Goal: Task Accomplishment & Management: Complete application form

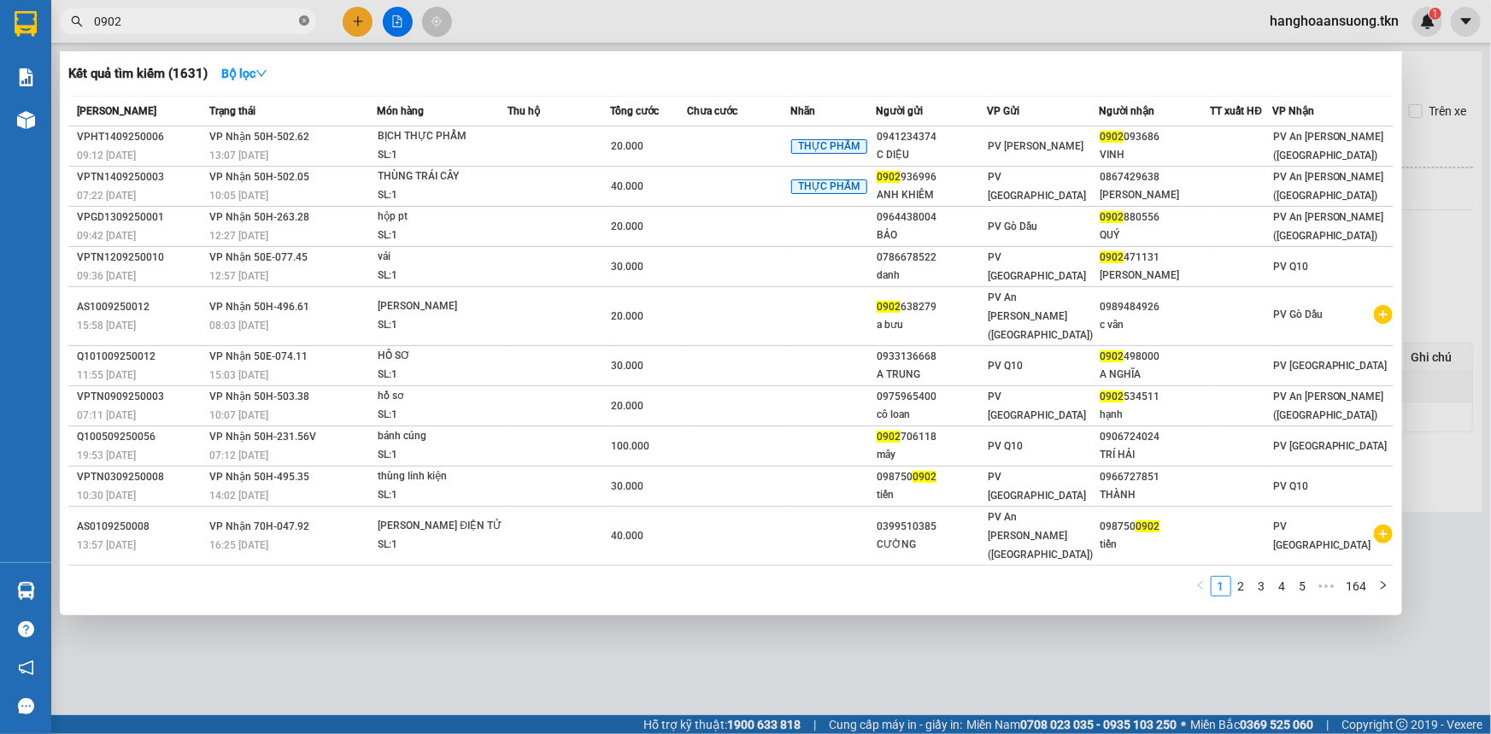
click at [307, 20] on icon "close-circle" at bounding box center [304, 20] width 10 height 10
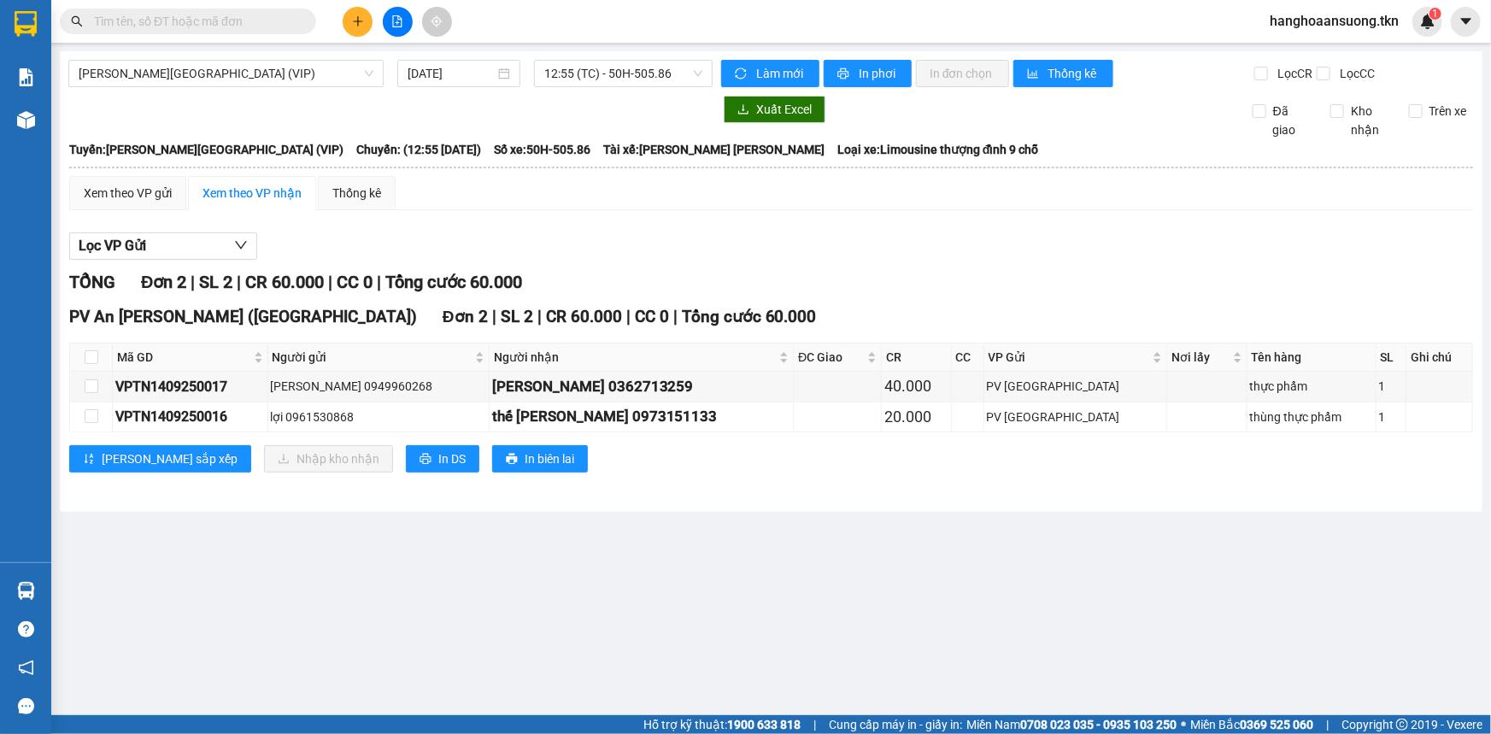
click at [243, 17] on input "text" at bounding box center [195, 21] width 202 height 19
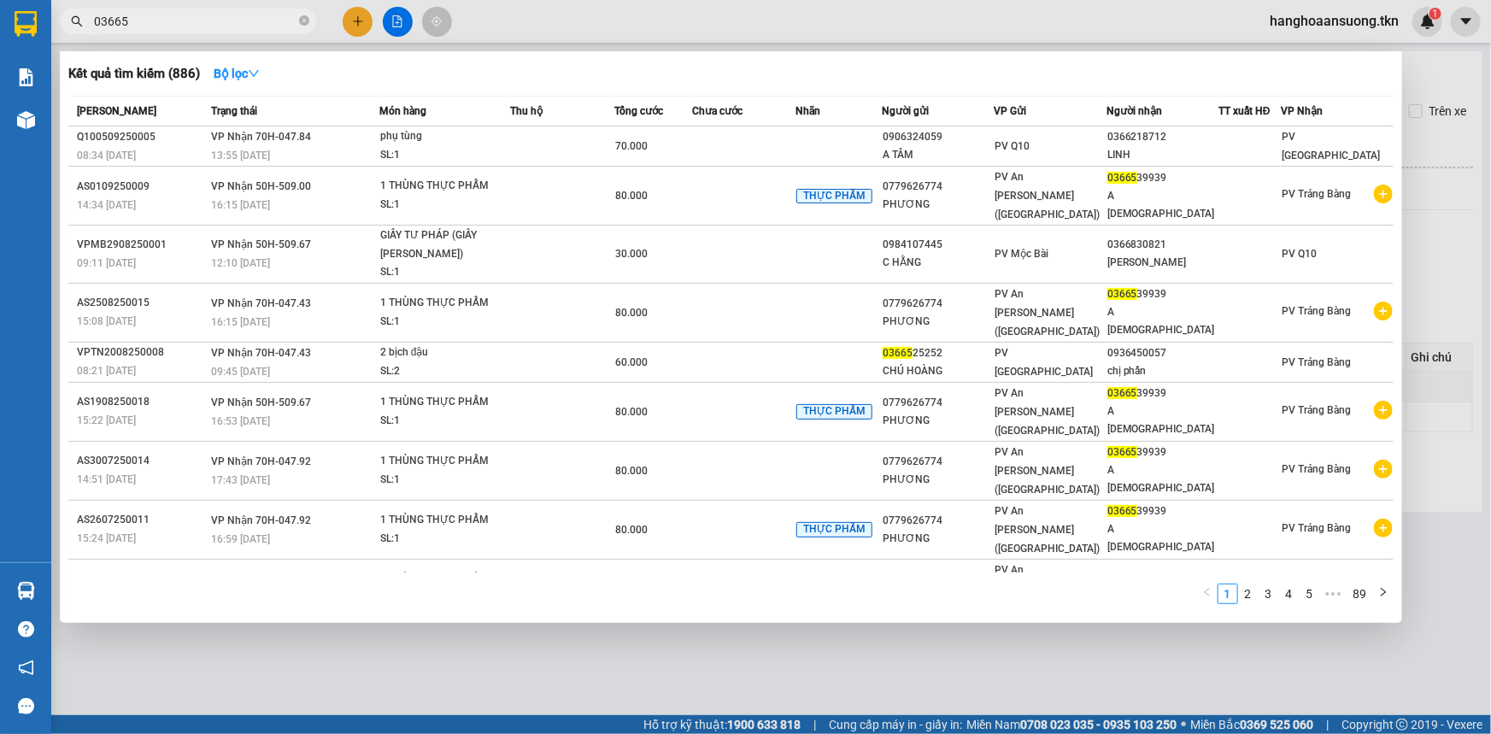
type input "036653"
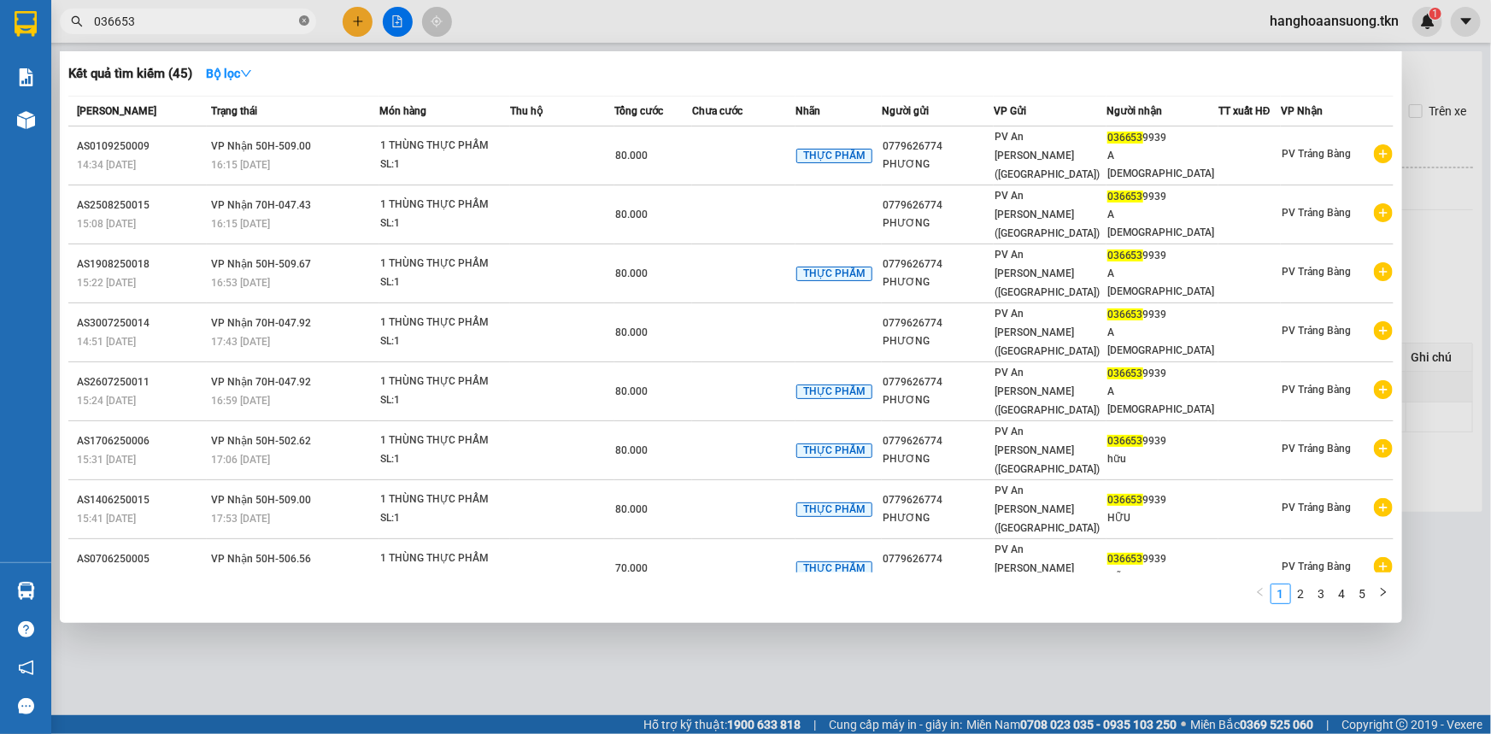
click at [301, 21] on icon "close-circle" at bounding box center [304, 20] width 10 height 10
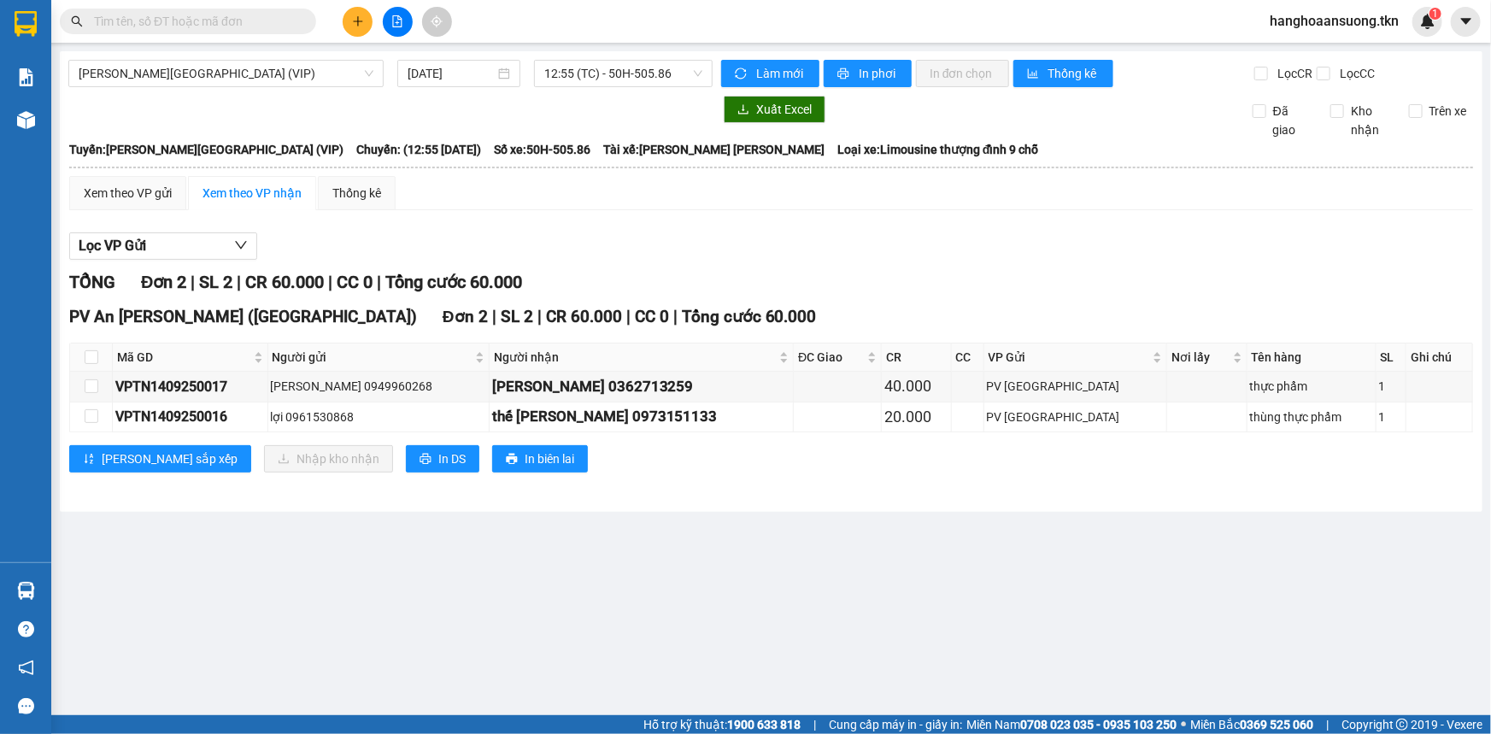
click at [266, 20] on input "text" at bounding box center [195, 21] width 202 height 19
click at [281, 70] on span "[PERSON_NAME][GEOGRAPHIC_DATA] (VIP)" at bounding box center [226, 74] width 295 height 26
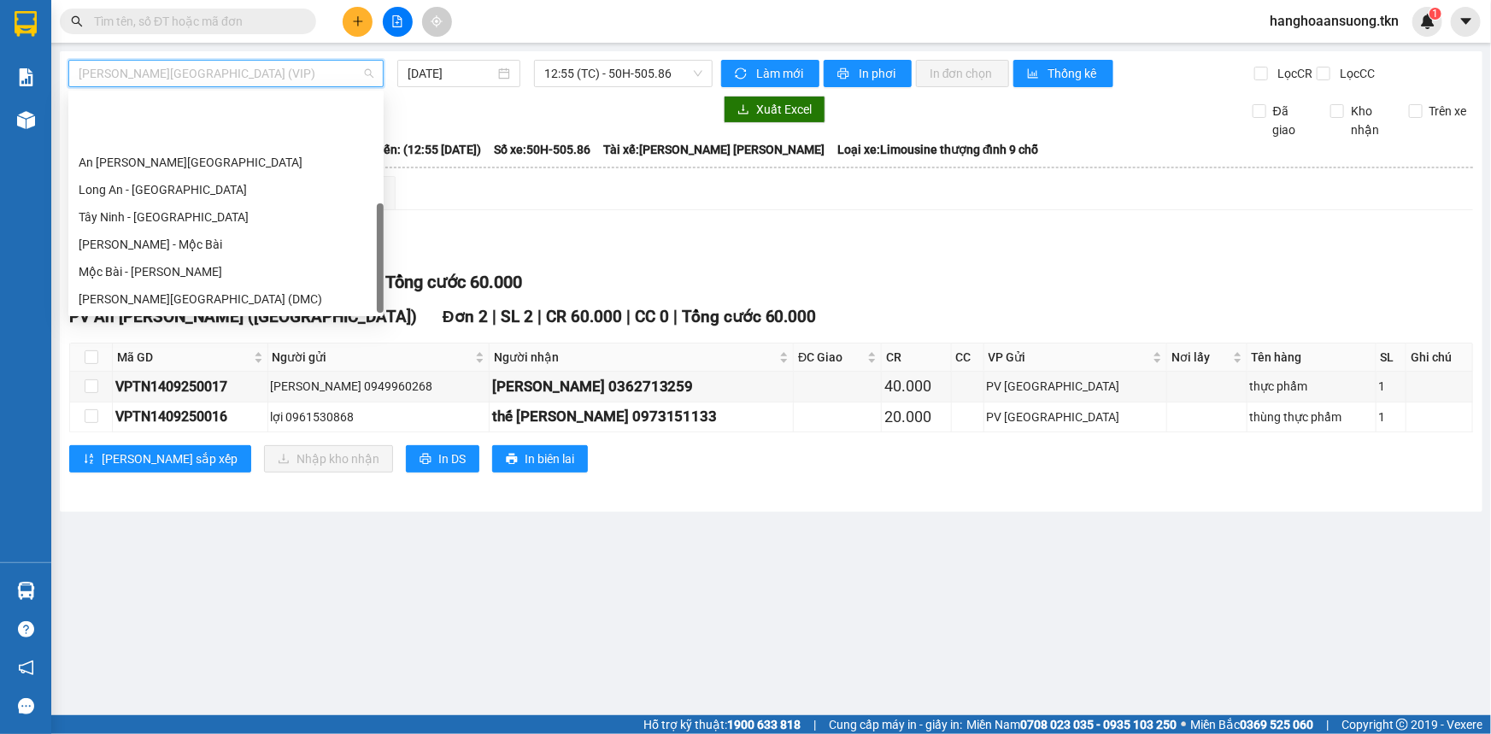
scroll to position [81, 0]
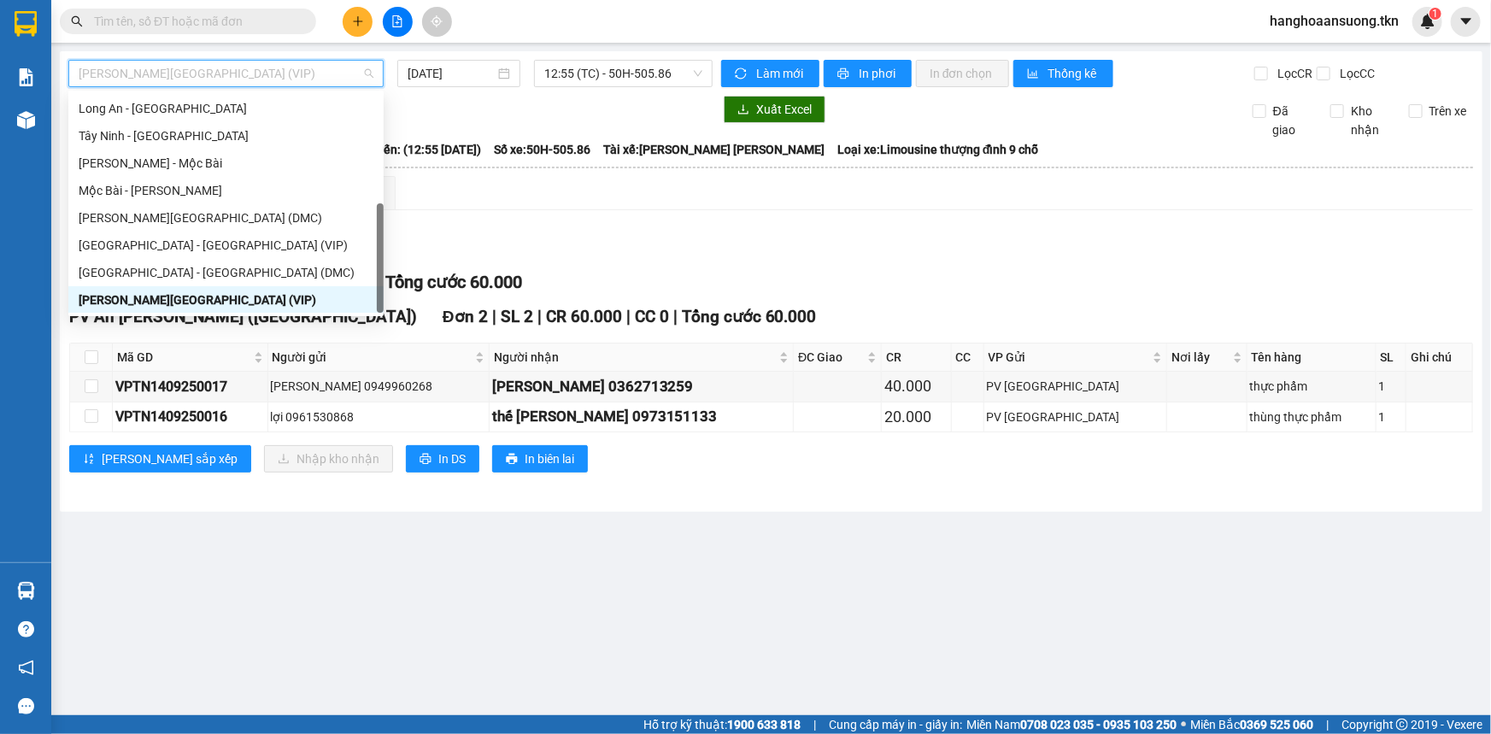
click at [281, 70] on span "[PERSON_NAME][GEOGRAPHIC_DATA] (VIP)" at bounding box center [226, 74] width 295 height 26
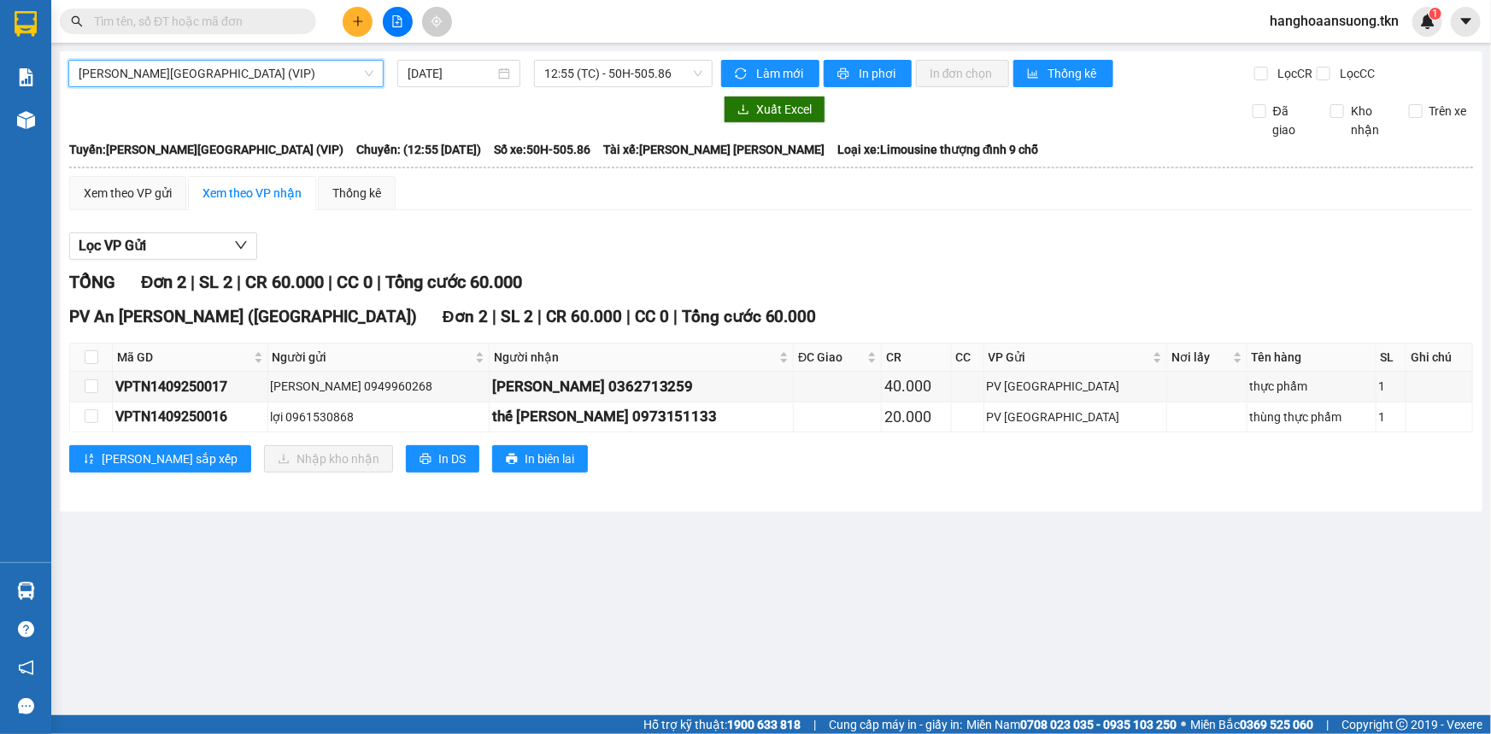
click at [174, 15] on input "text" at bounding box center [195, 21] width 202 height 19
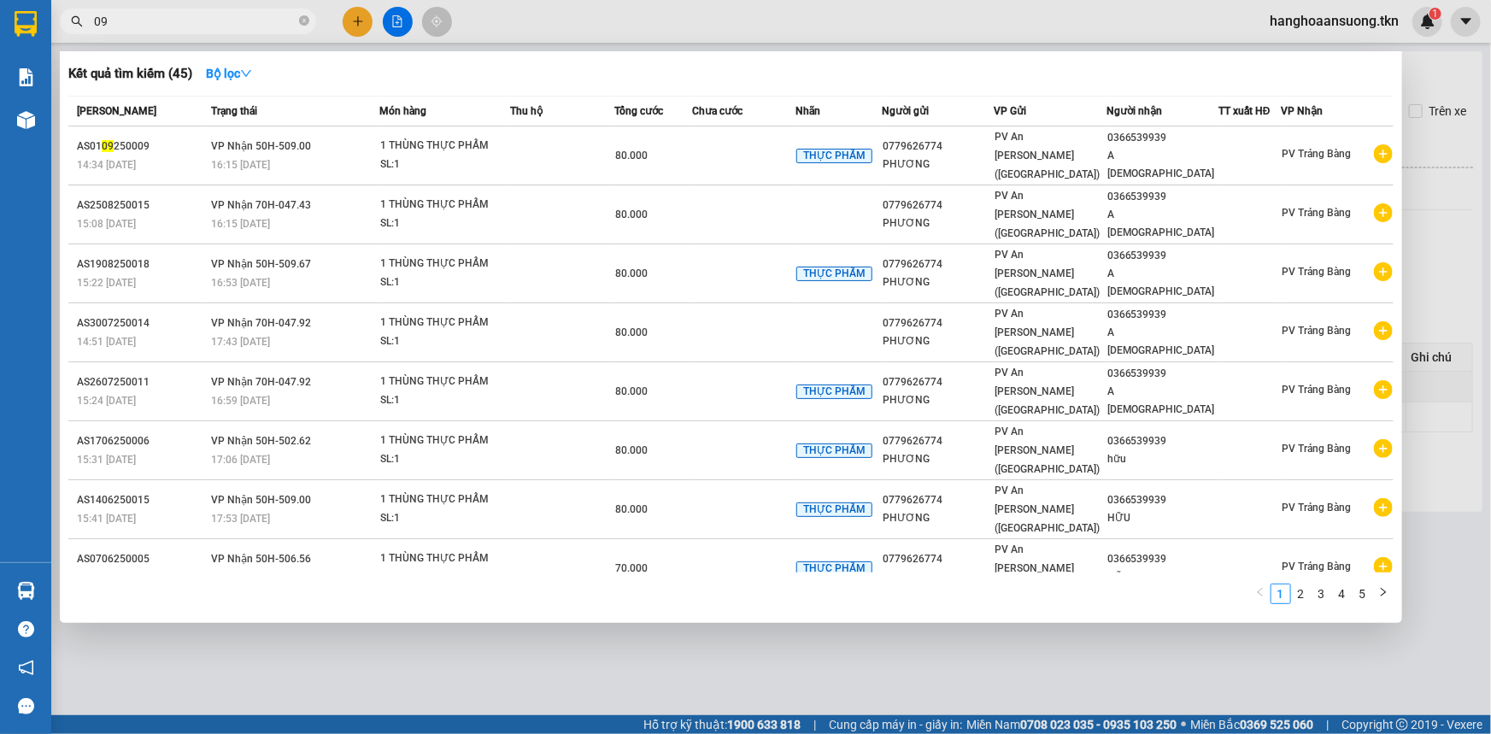
type input "0"
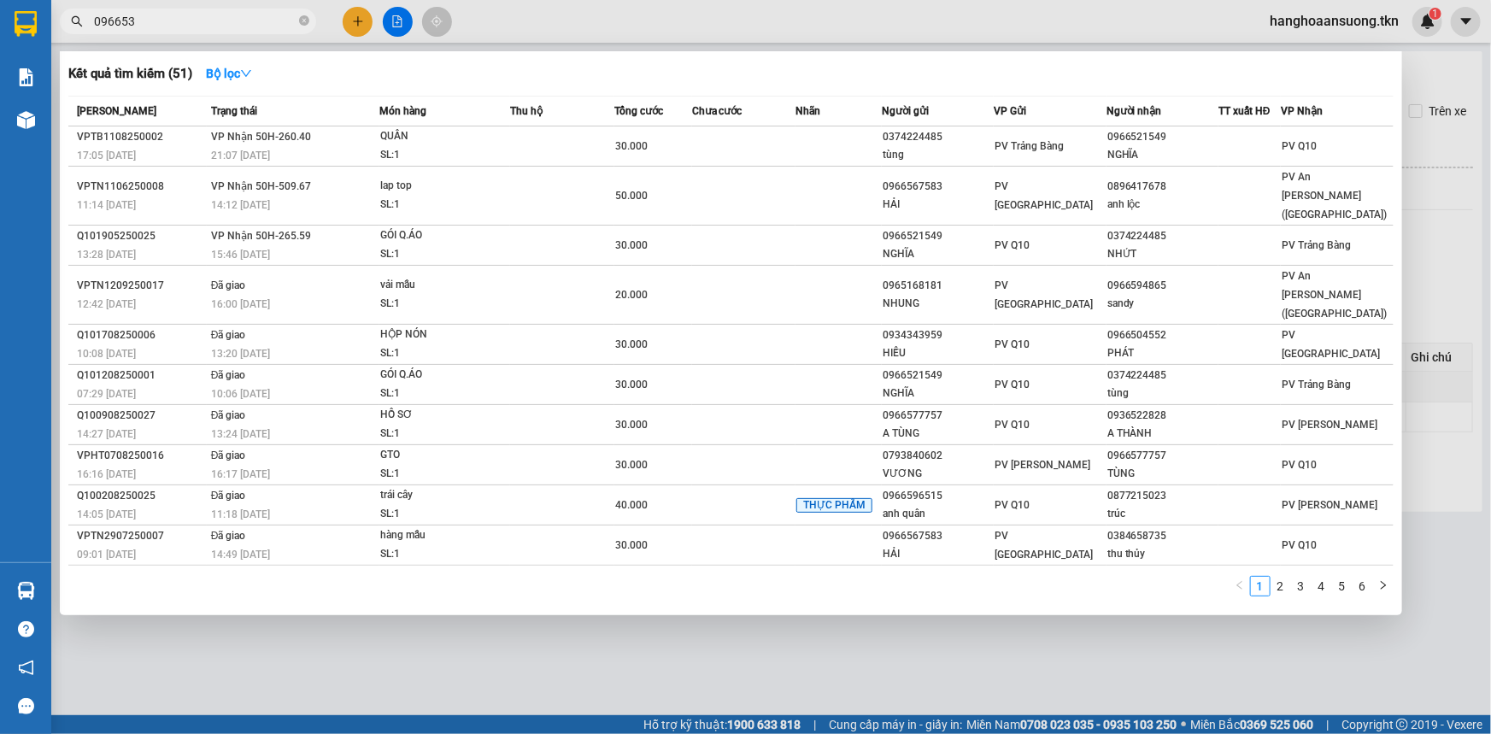
type input "0966539"
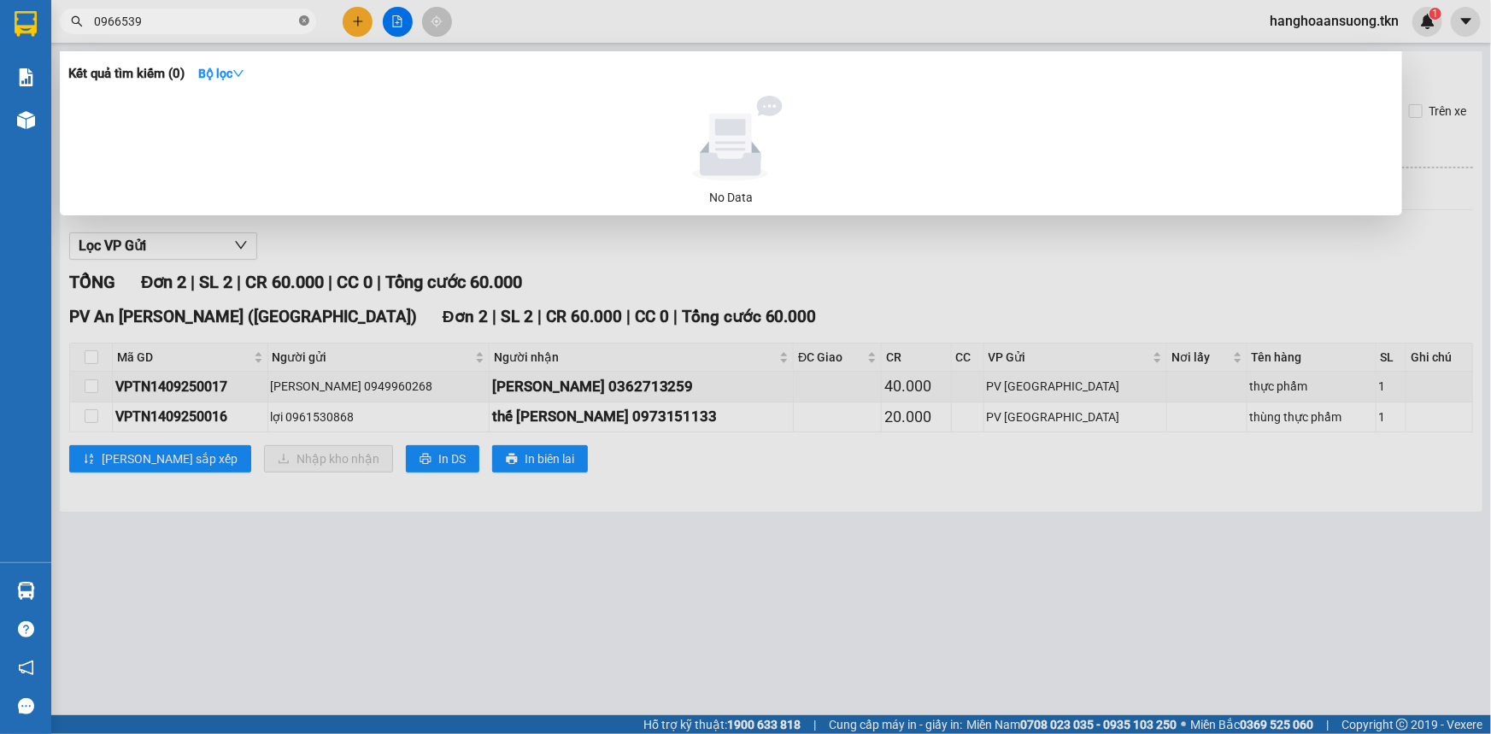
click at [302, 19] on icon "close-circle" at bounding box center [304, 20] width 10 height 10
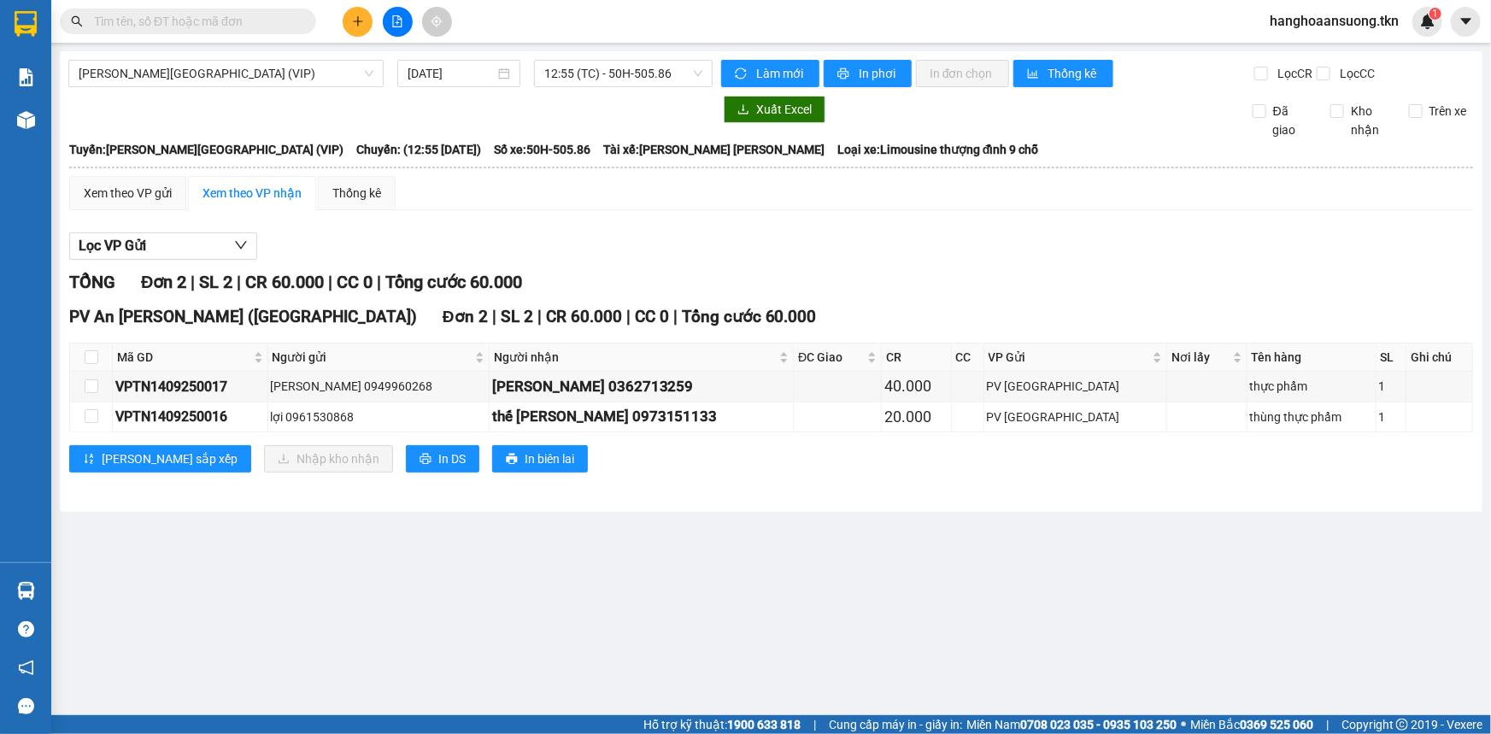
click at [239, 21] on input "text" at bounding box center [195, 21] width 202 height 19
type input "0"
click at [356, 31] on button at bounding box center [358, 22] width 30 height 30
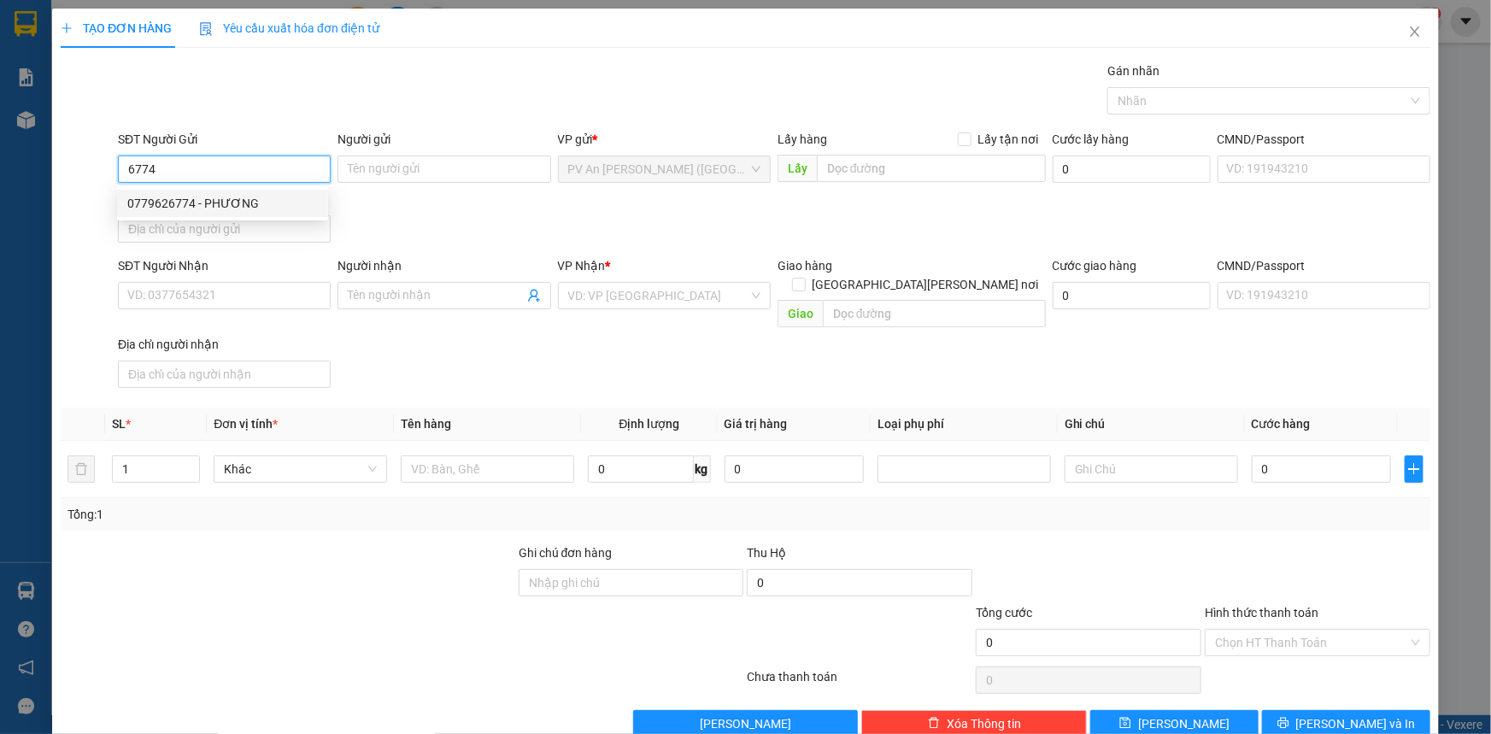
click at [256, 203] on div "0779626774 - PHƯƠNG" at bounding box center [222, 203] width 191 height 19
type input "0779626774"
type input "PHƯƠNG"
type input "0379291549"
type input "TRANG"
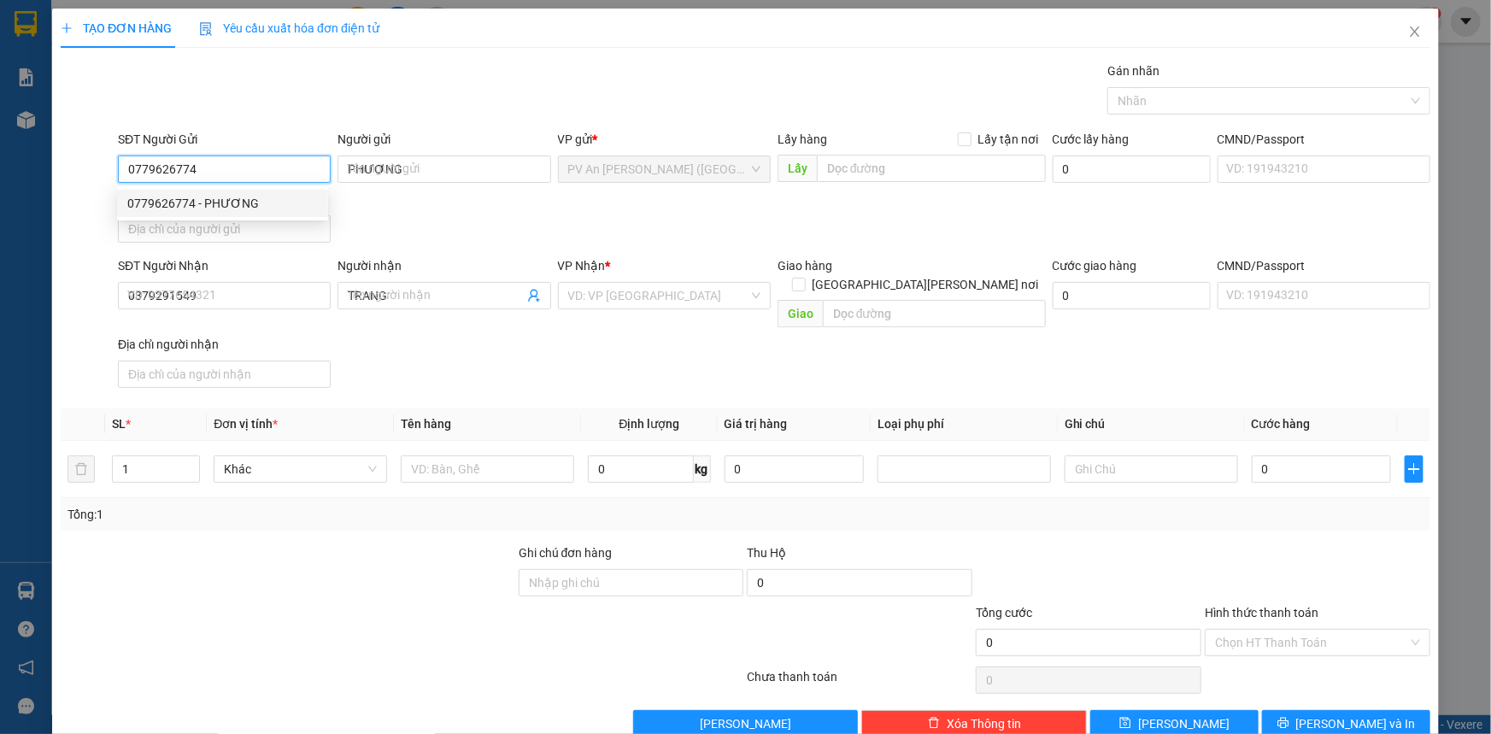
type input "70.000"
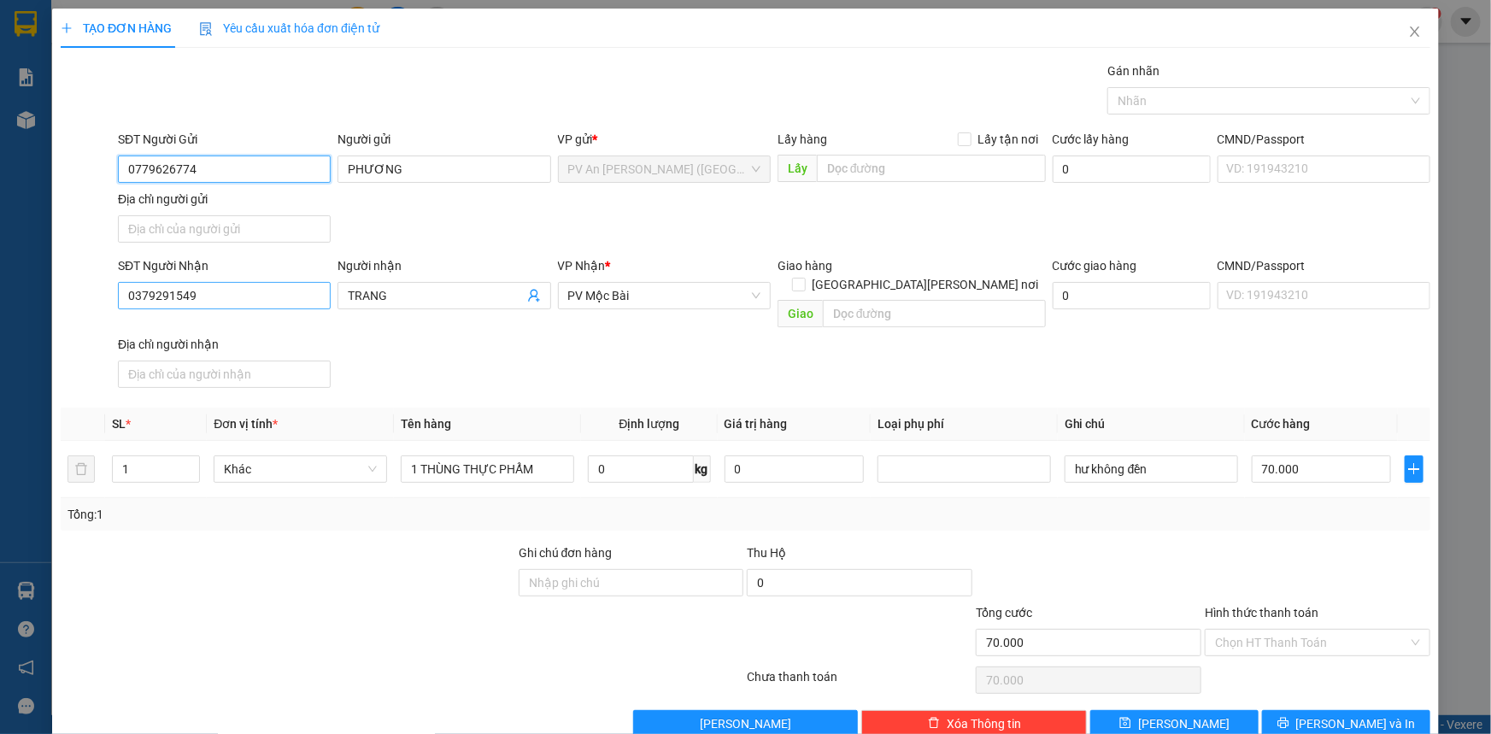
type input "0779626774"
click at [226, 294] on input "0379291549" at bounding box center [224, 295] width 213 height 27
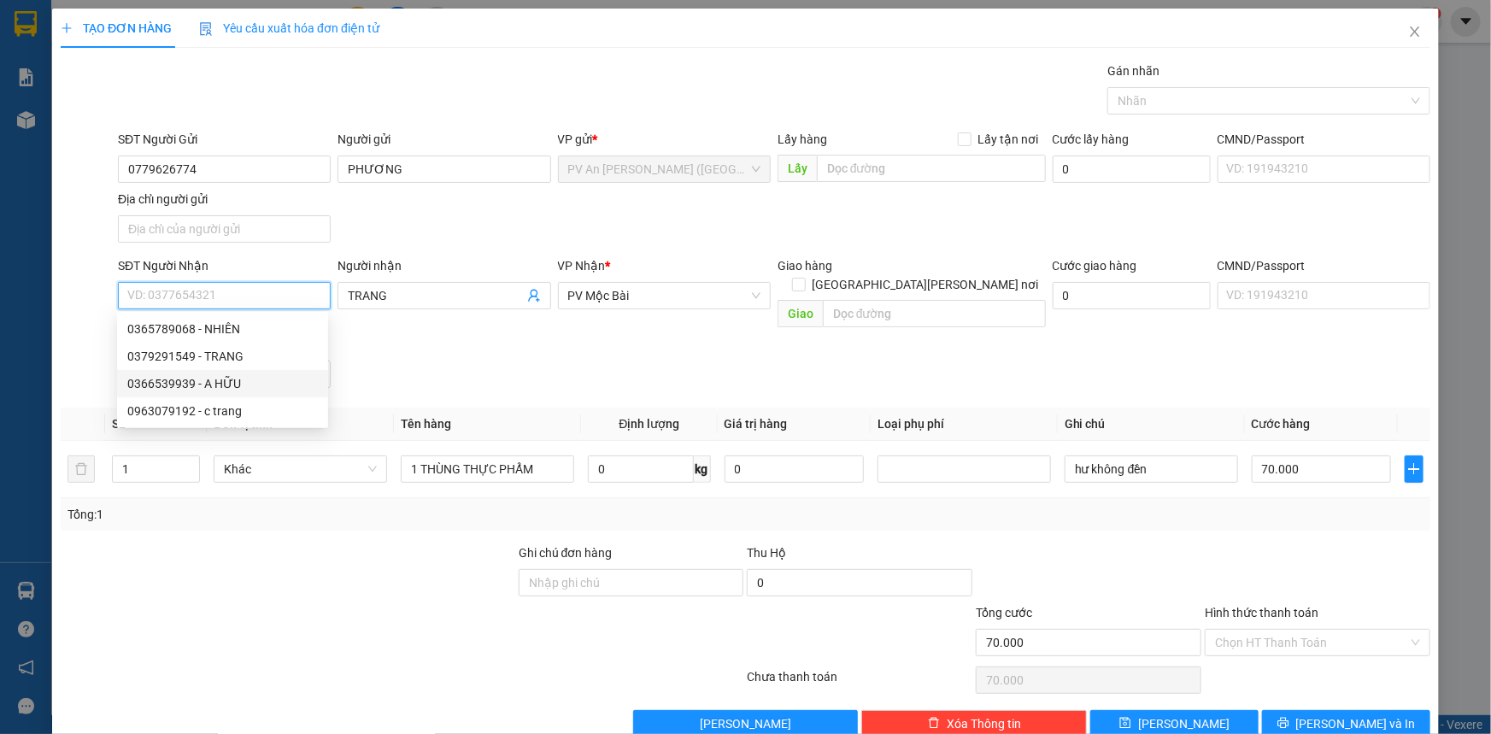
click at [207, 382] on div "0366539939 - A HỮU" at bounding box center [222, 383] width 191 height 19
type input "0366539939"
type input "A [DEMOGRAPHIC_DATA]"
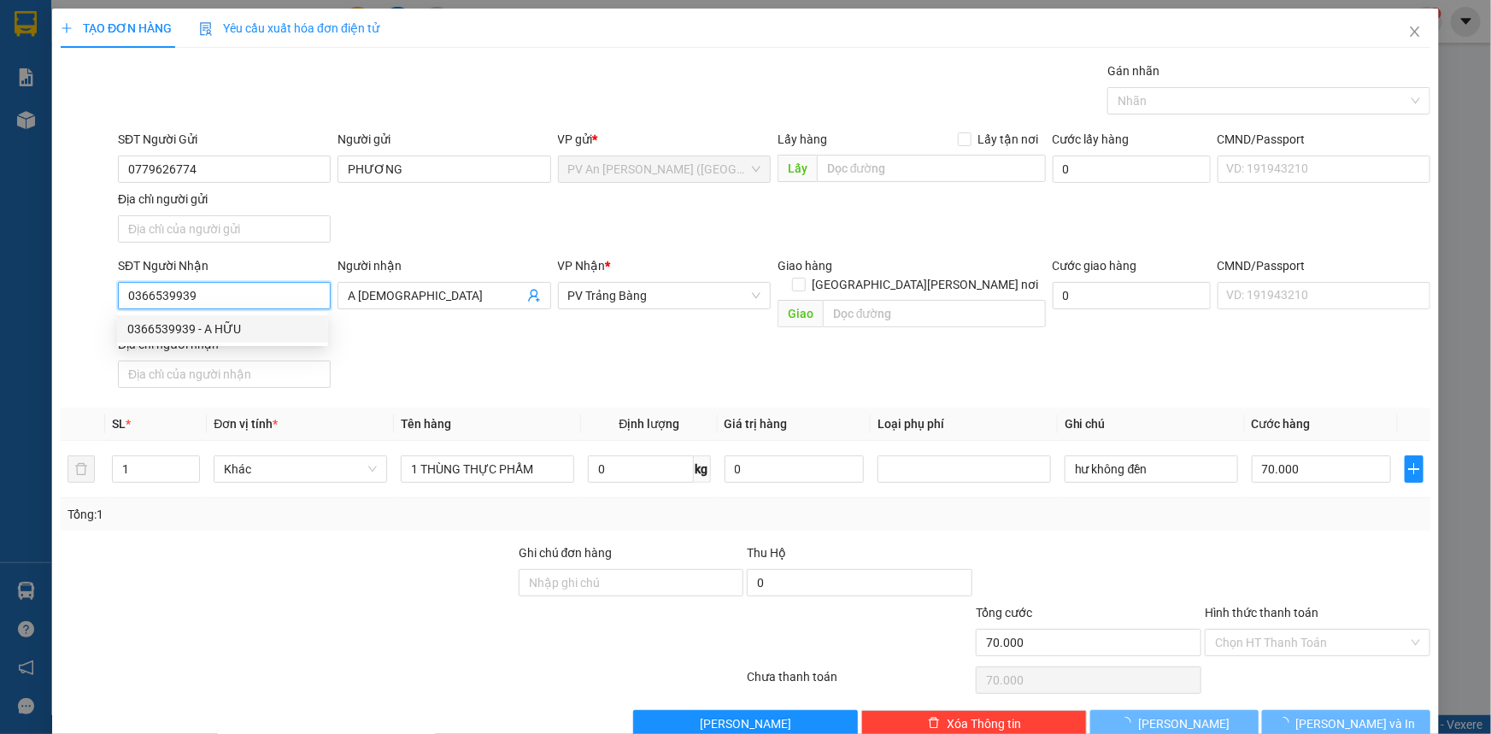
type input "80.000"
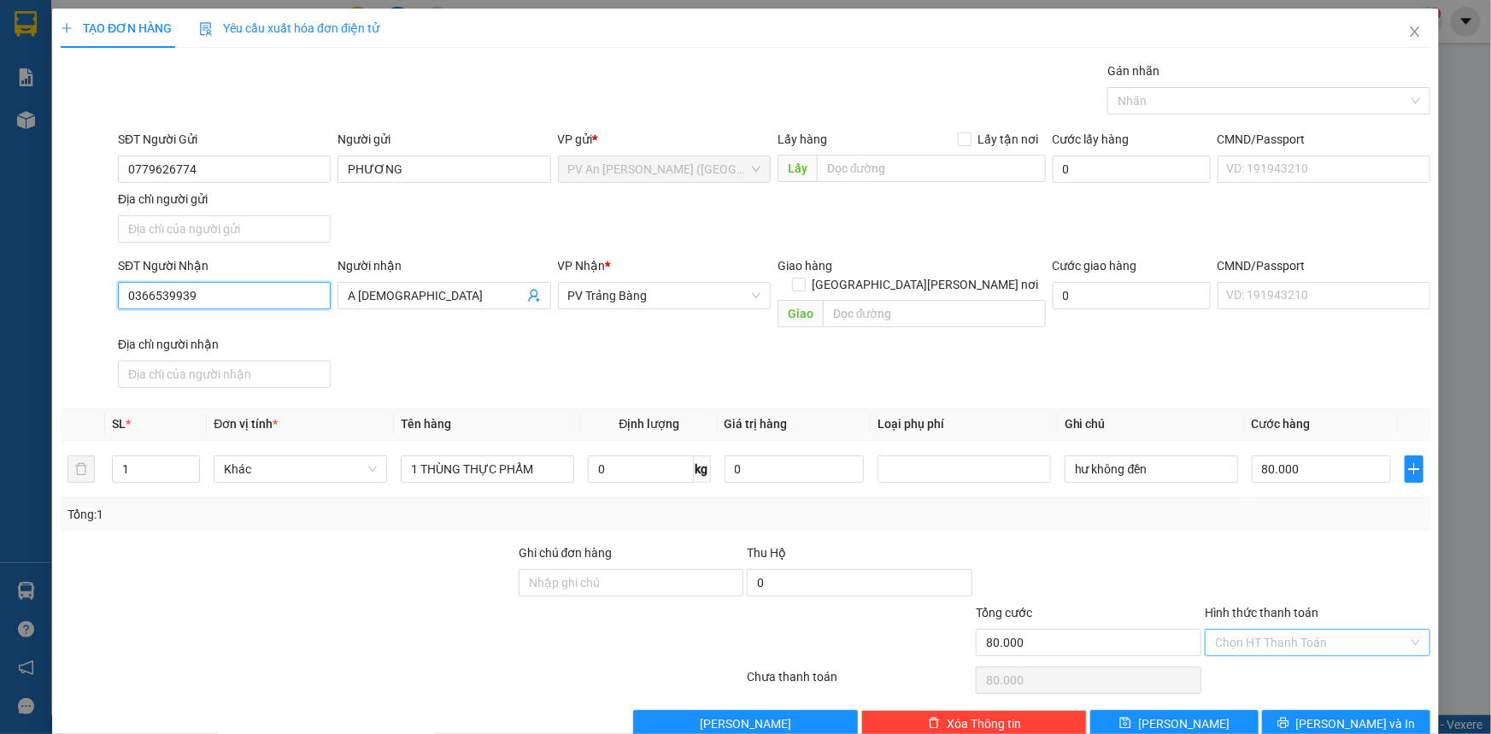
type input "0366539939"
click at [1268, 630] on input "Hình thức thanh toán" at bounding box center [1311, 643] width 193 height 26
click at [1259, 658] on div "Tại văn phòng" at bounding box center [1307, 656] width 203 height 19
type input "0"
click at [1175, 715] on span "[PERSON_NAME]" at bounding box center [1183, 724] width 91 height 19
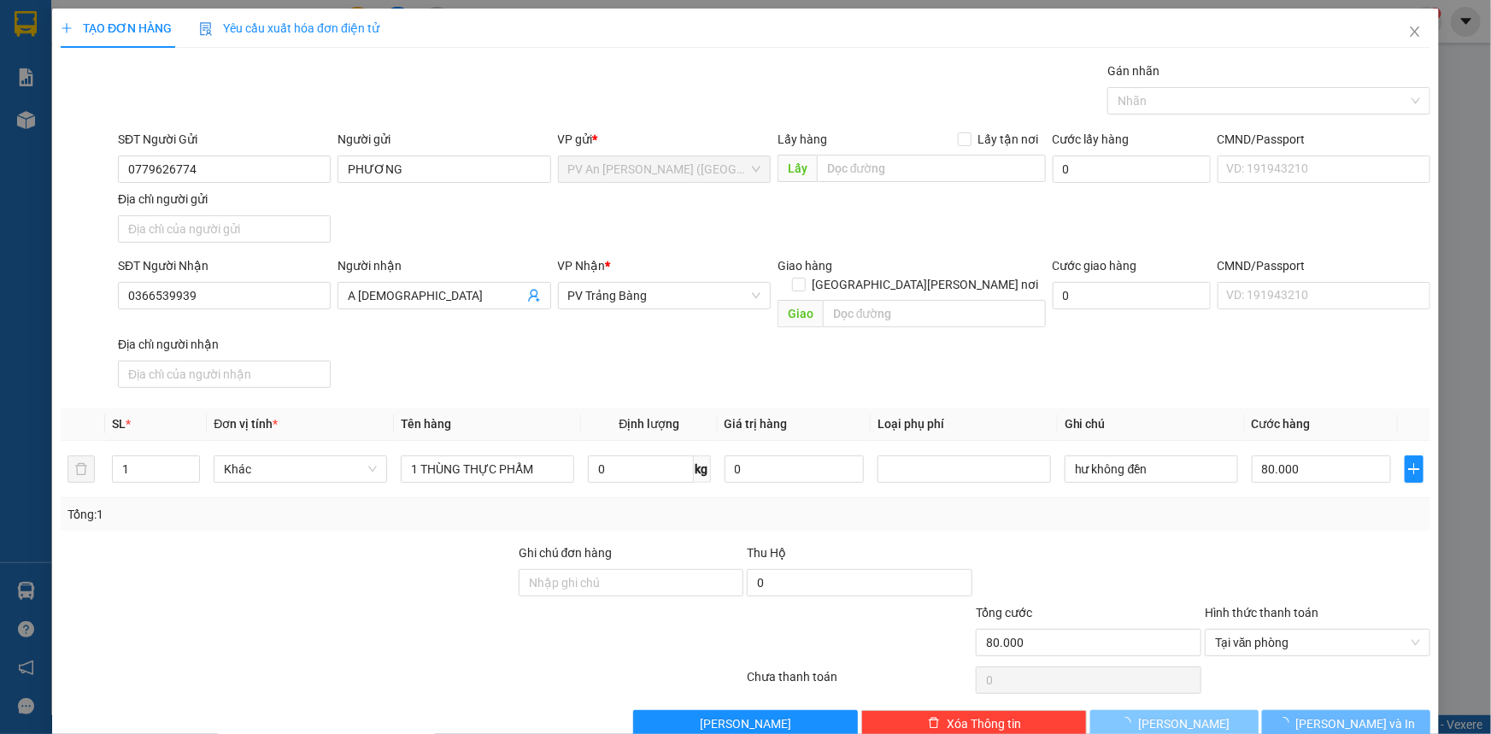
type input "0"
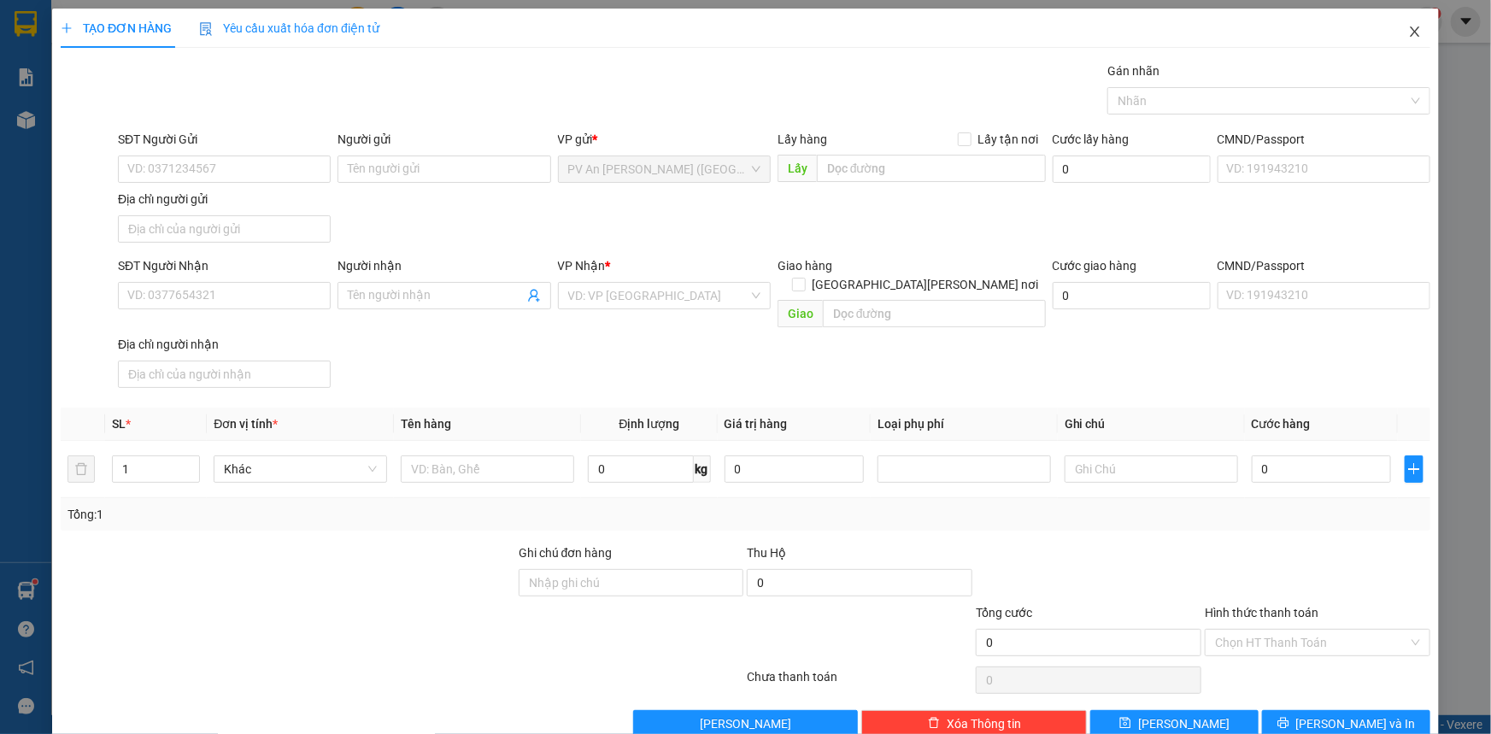
click at [1409, 34] on icon "close" at bounding box center [1416, 32] width 14 height 14
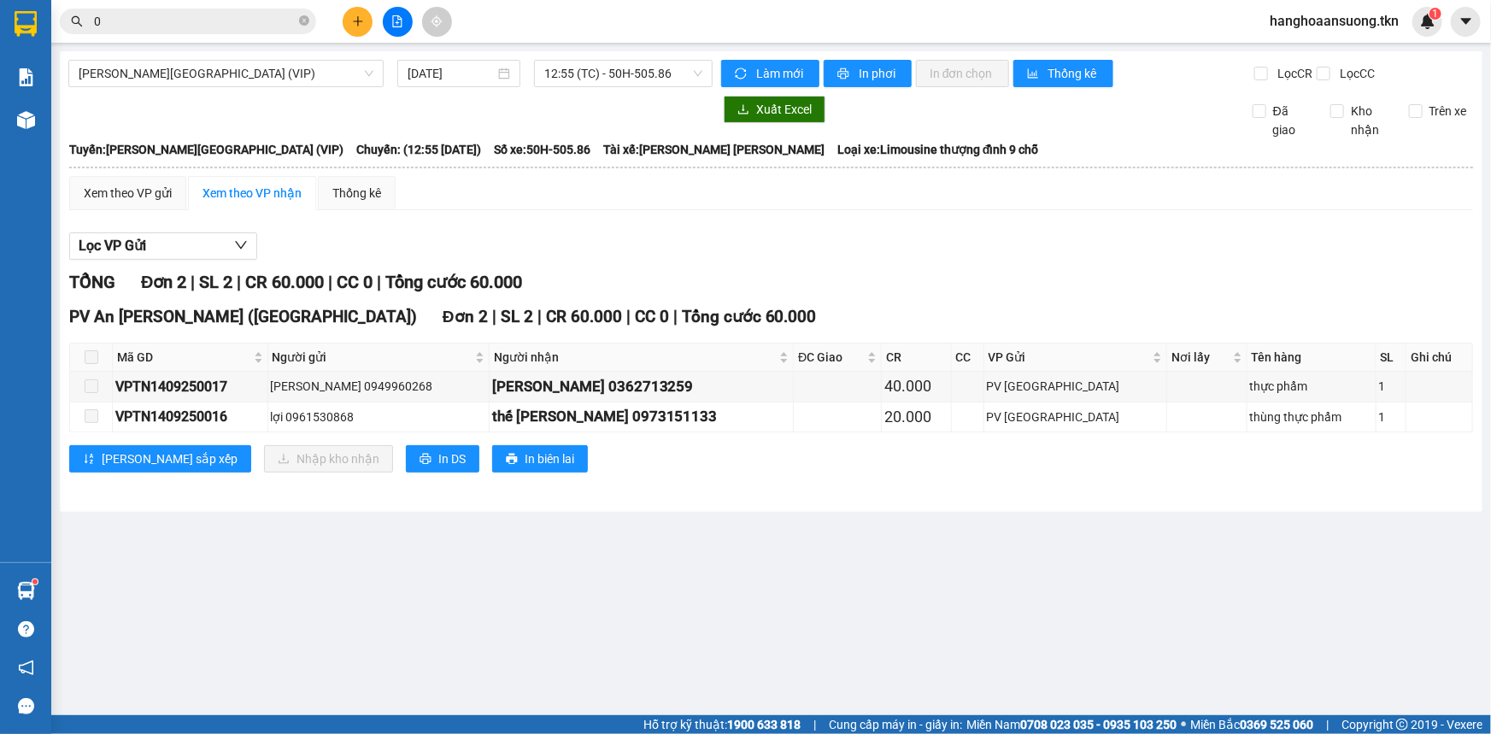
click at [130, 16] on input "0" at bounding box center [195, 21] width 202 height 19
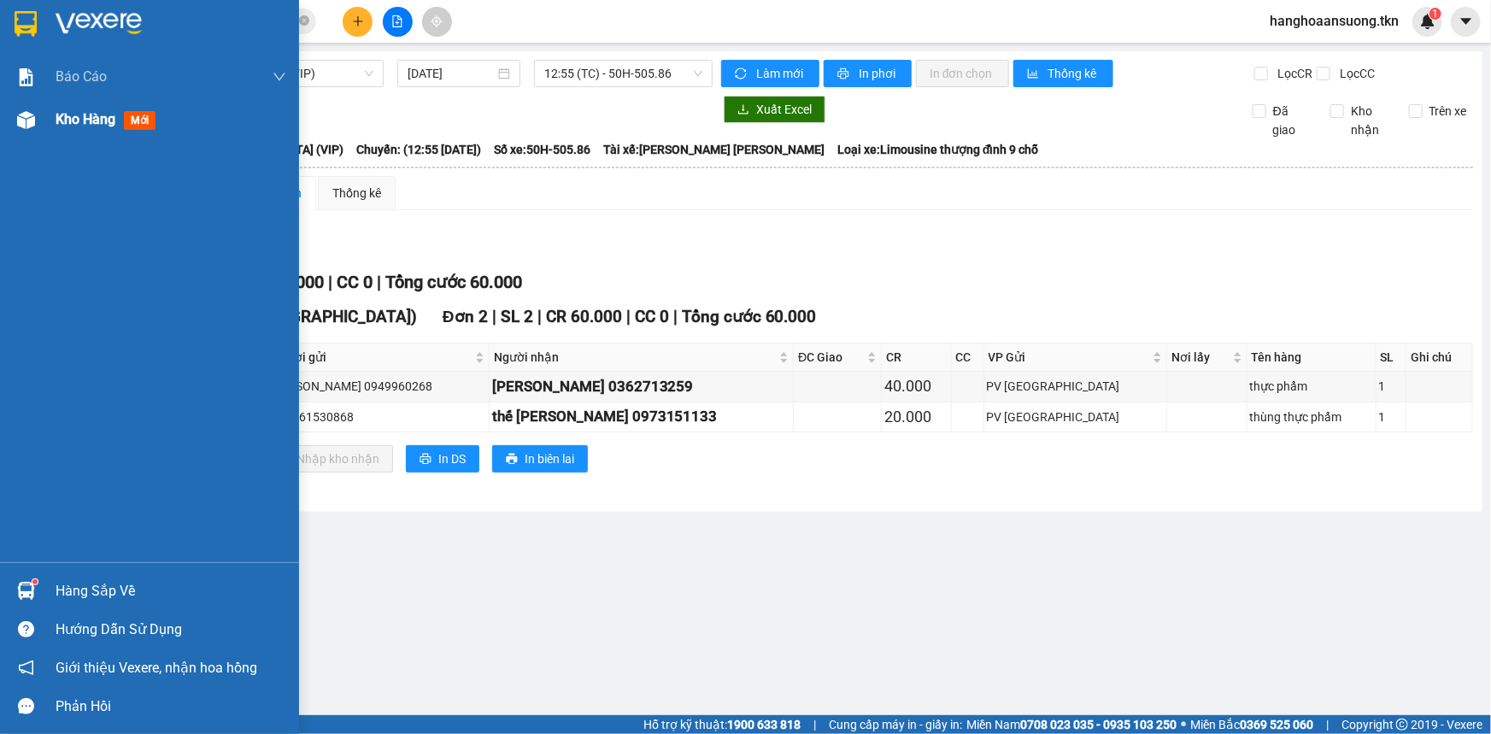
click at [26, 122] on img at bounding box center [26, 120] width 18 height 18
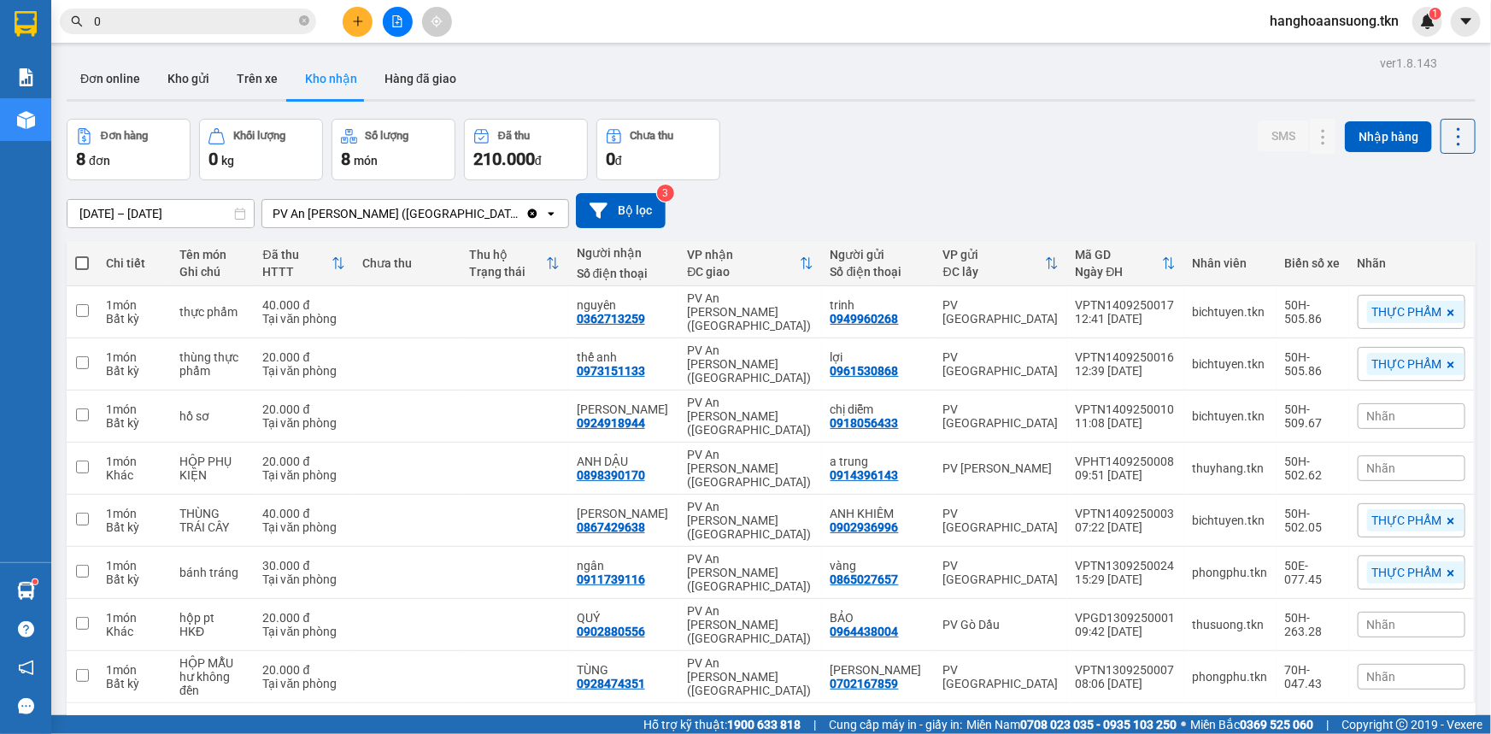
click at [1065, 68] on div "Đơn online Kho gửi Trên xe Kho nhận Hàng đã giao" at bounding box center [771, 80] width 1409 height 45
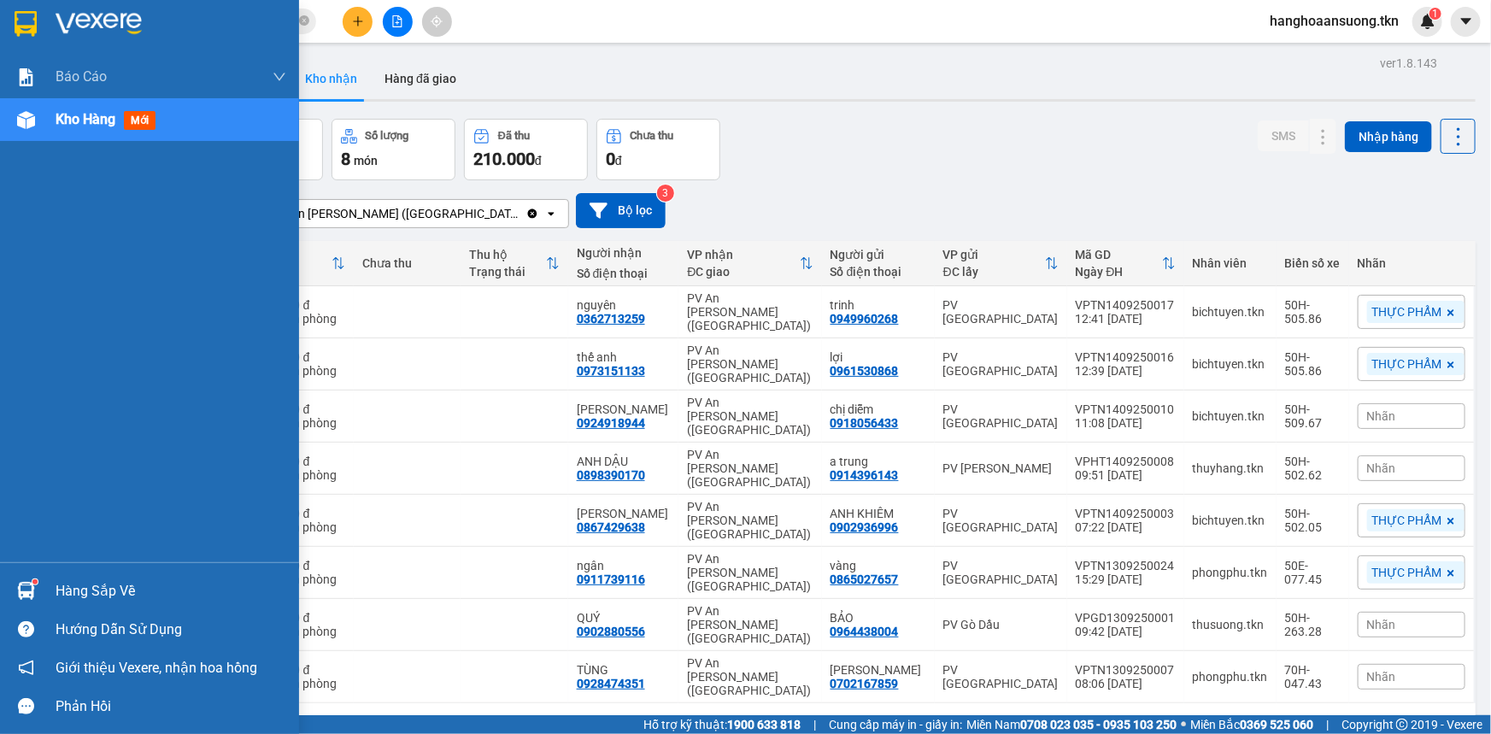
click at [126, 593] on div "Hàng sắp về" at bounding box center [171, 592] width 231 height 26
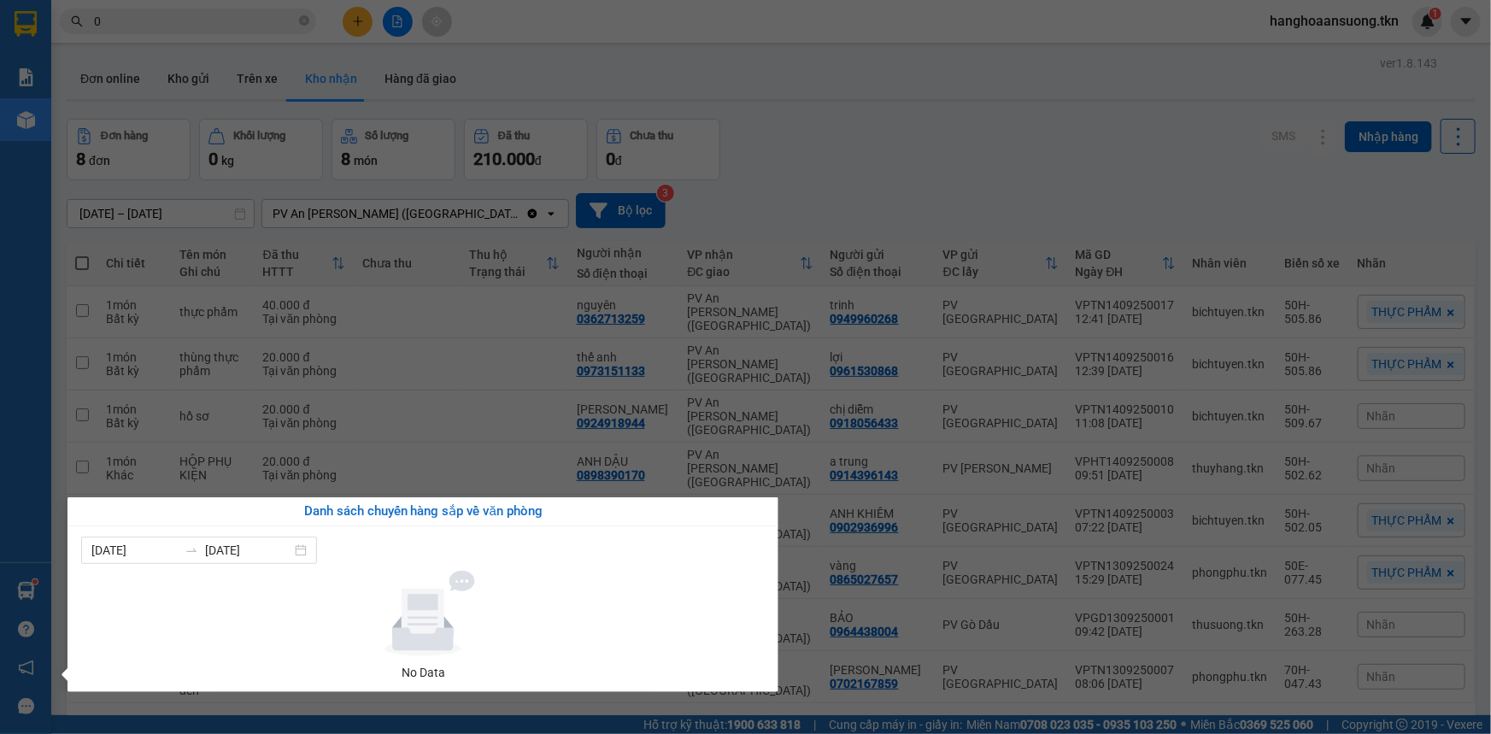
click at [7, 325] on div "Báo cáo Mẫu 1: Báo cáo dòng tiền theo nhân viên Mẫu 2: Thống kê đơn hàng theo n…" at bounding box center [25, 367] width 51 height 734
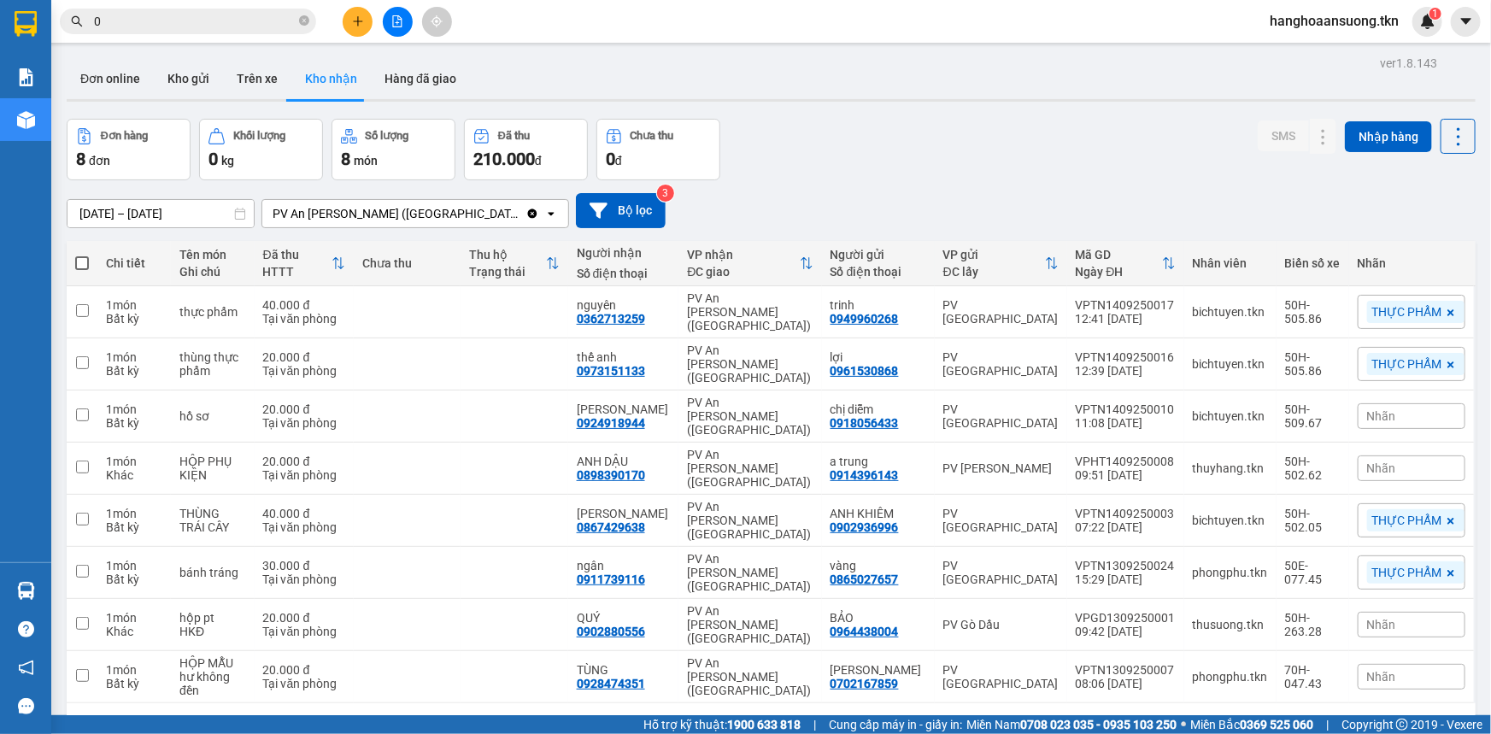
click at [145, 21] on input "0" at bounding box center [195, 21] width 202 height 19
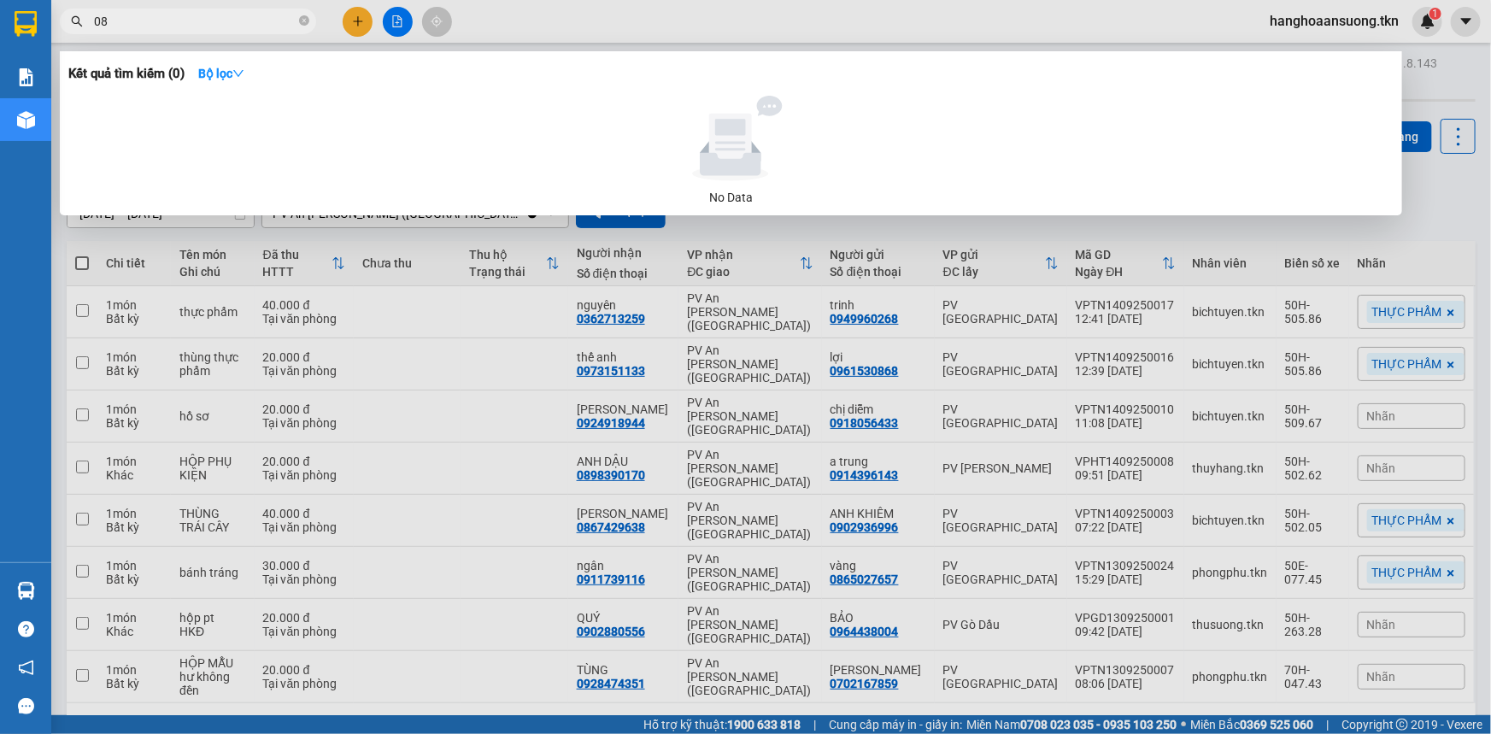
type input "0"
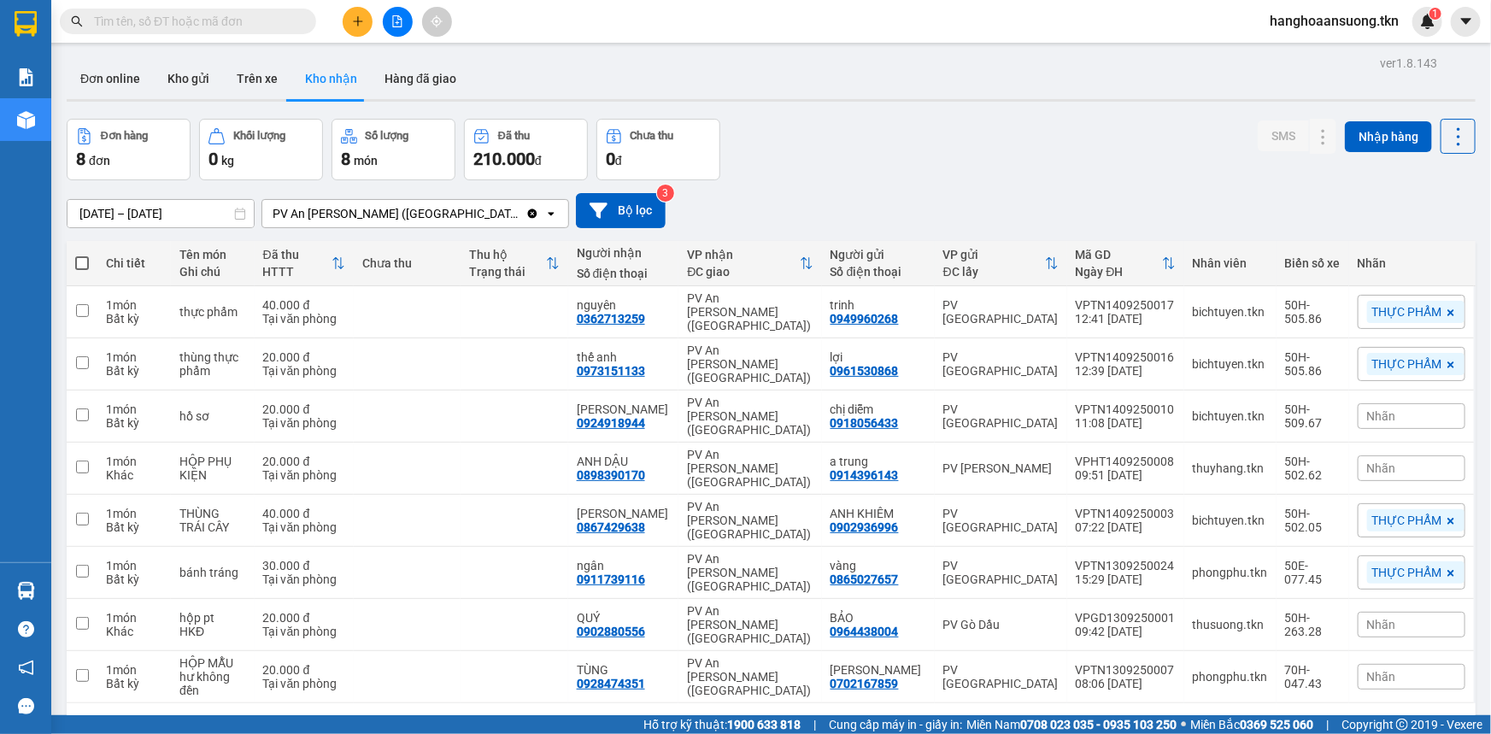
click at [234, 20] on input "text" at bounding box center [195, 21] width 202 height 19
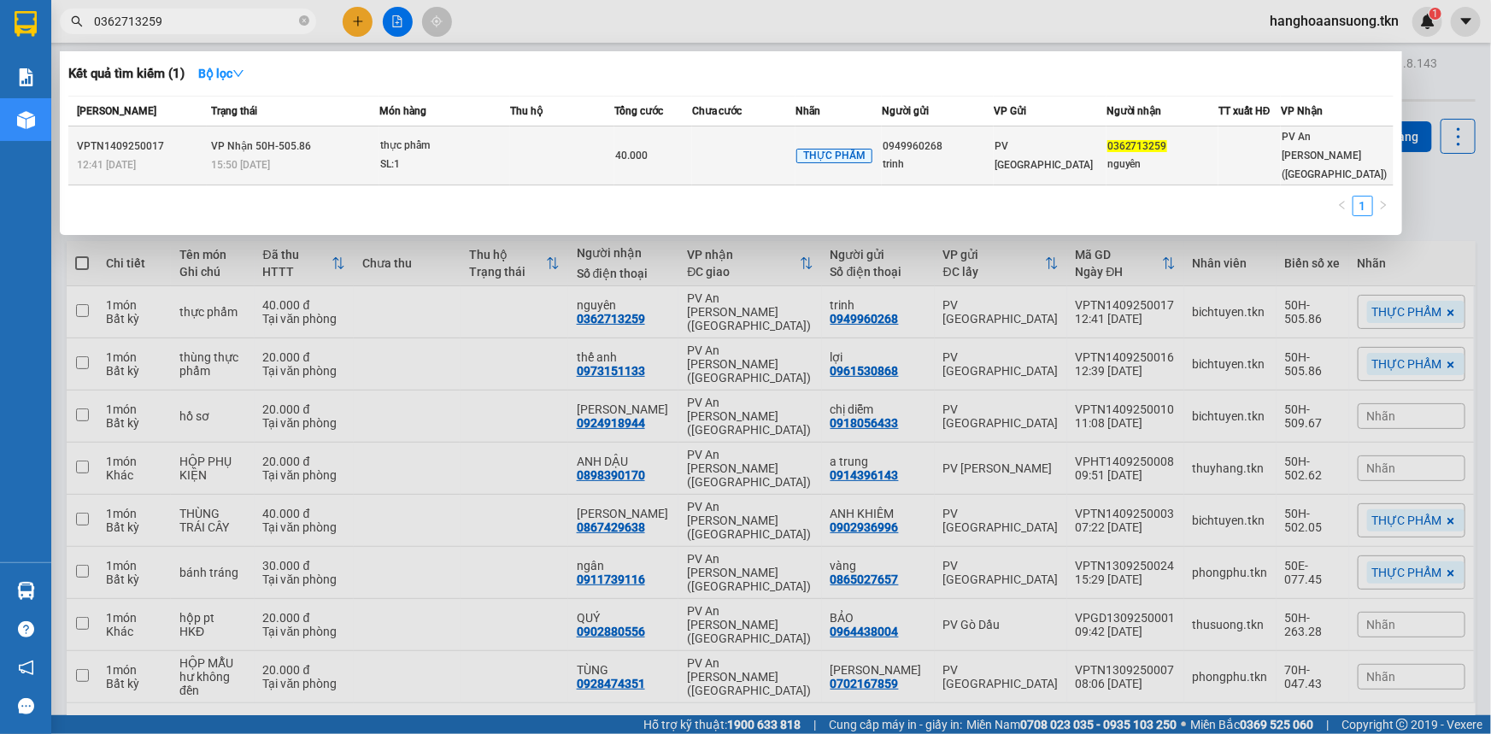
type input "0362713259"
click at [655, 150] on div "40.000" at bounding box center [653, 155] width 76 height 19
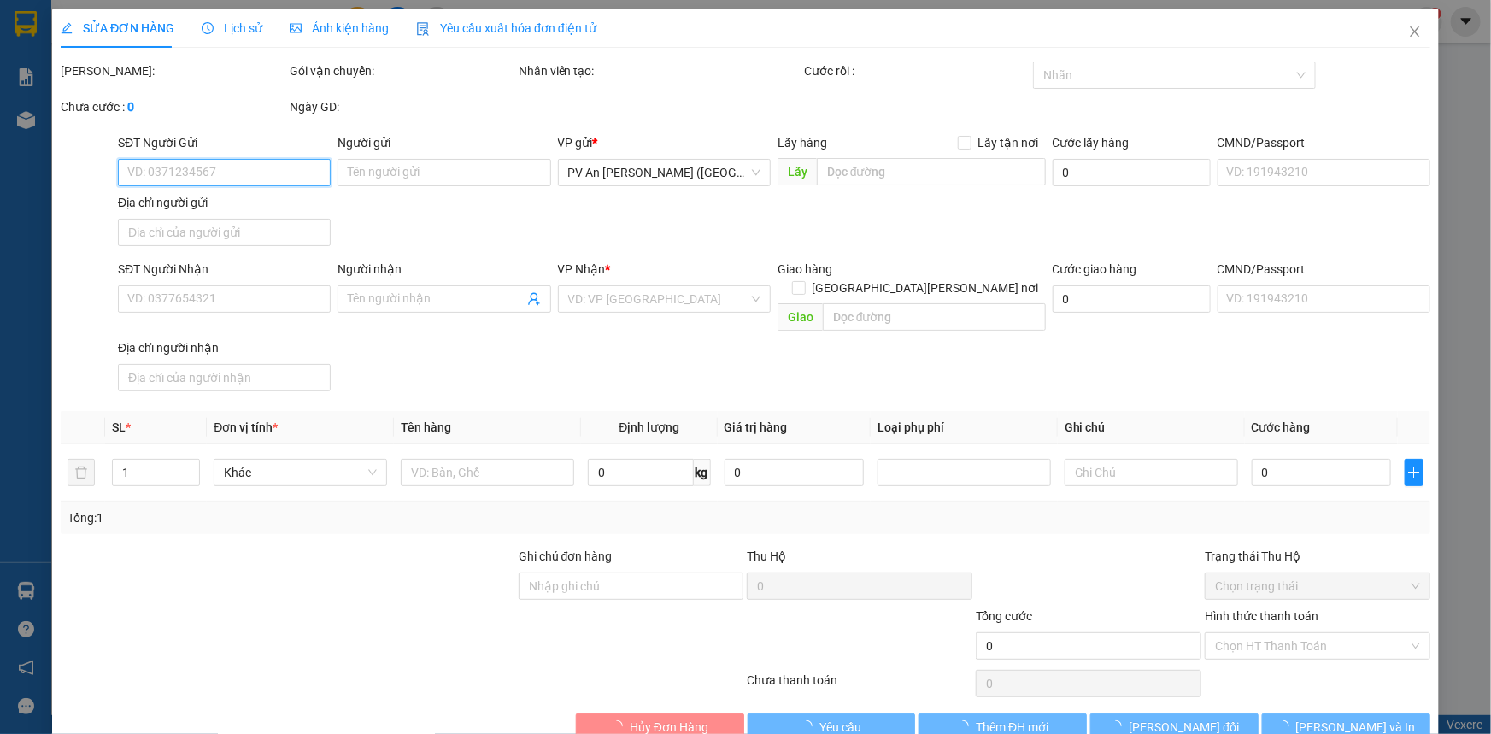
type input "0949960268"
type input "trinh"
type input "0362713259"
type input "nguyên"
type input "40.000"
